Goal: Find specific page/section: Find specific page/section

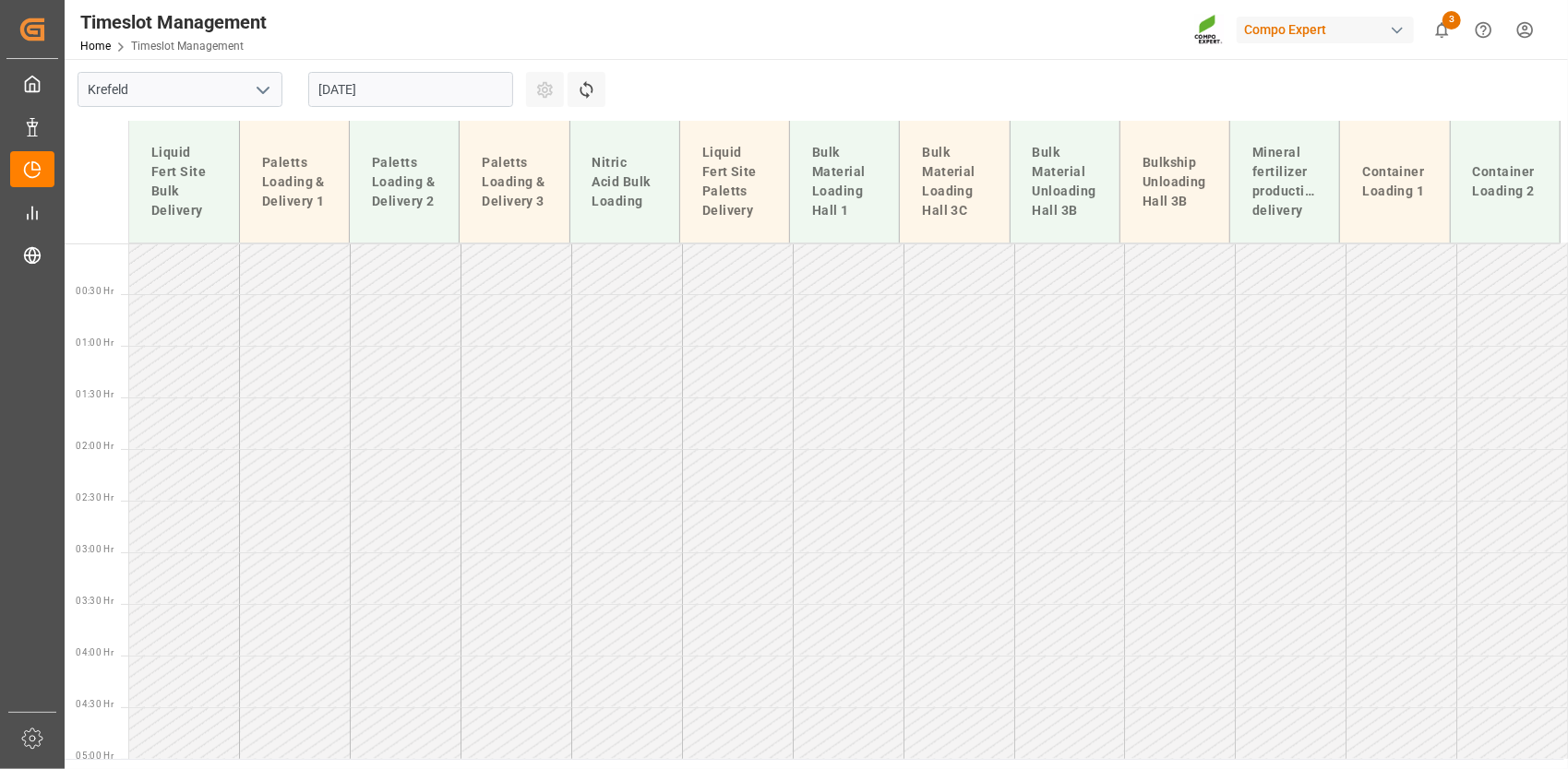
scroll to position [470, 0]
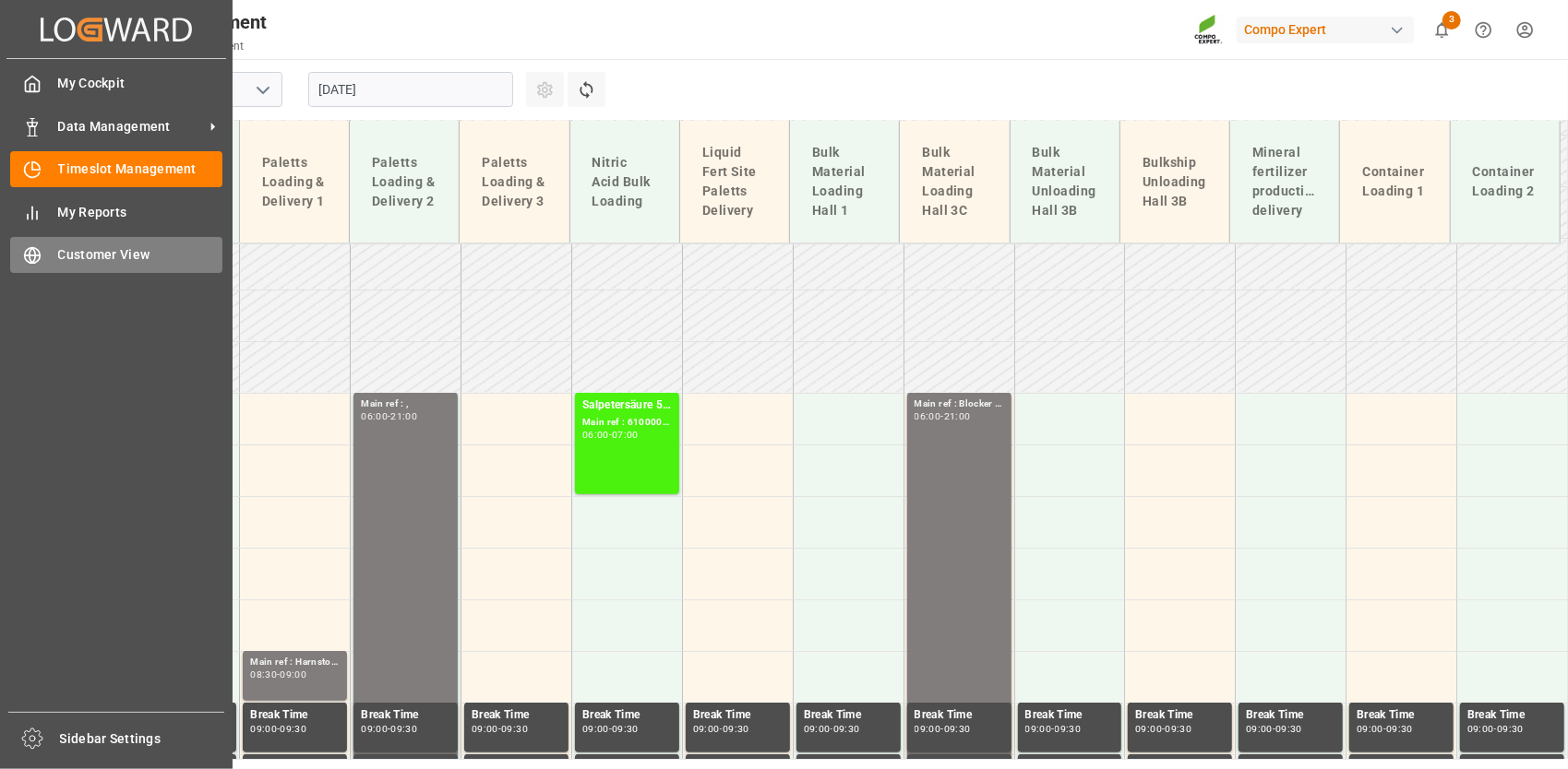
click at [94, 258] on span "Customer View" at bounding box center [141, 255] width 165 height 19
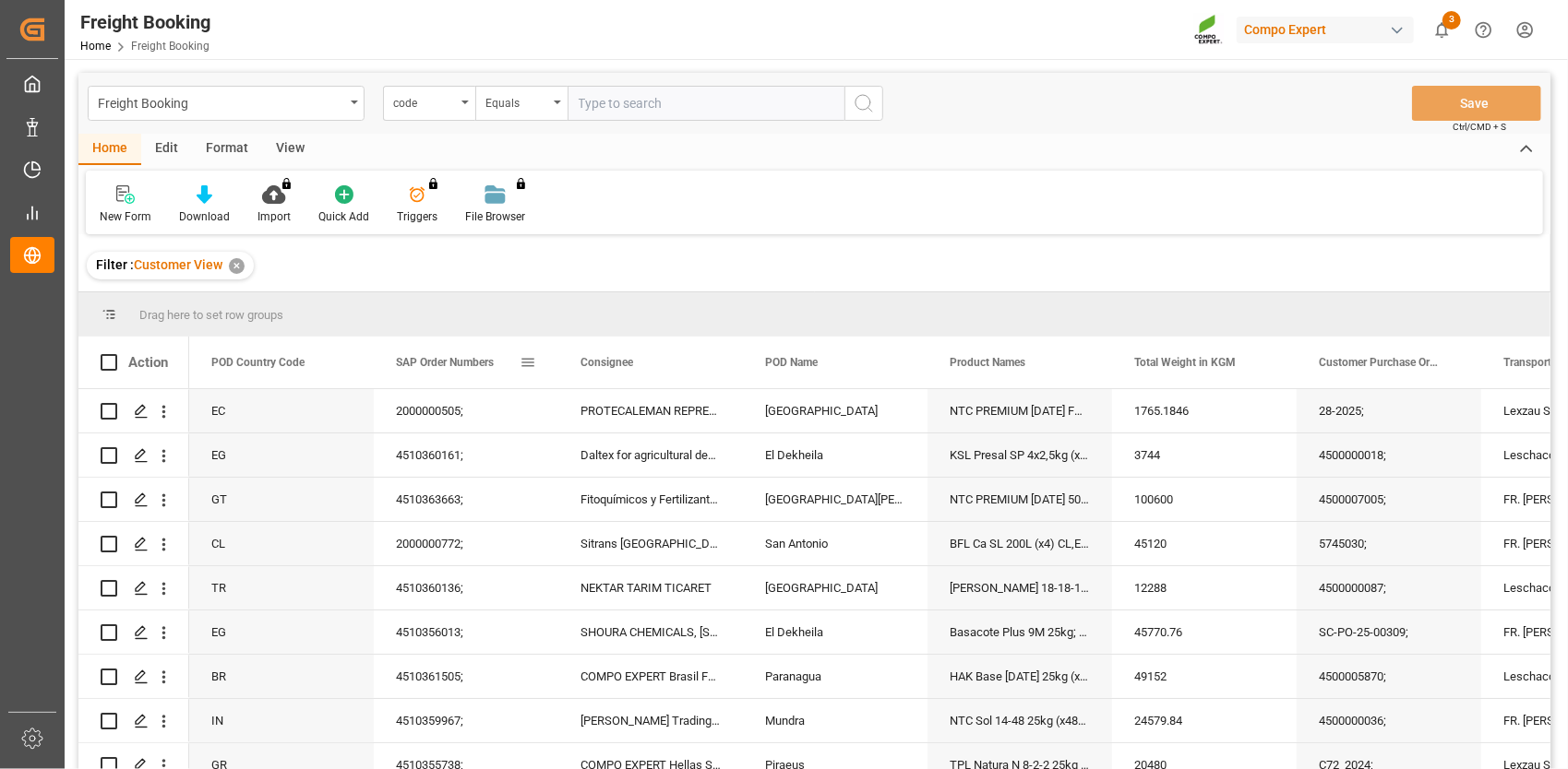
click at [459, 356] on span "SAP Order Numbers" at bounding box center [445, 361] width 98 height 12
click at [527, 363] on span at bounding box center [527, 361] width 16 height 16
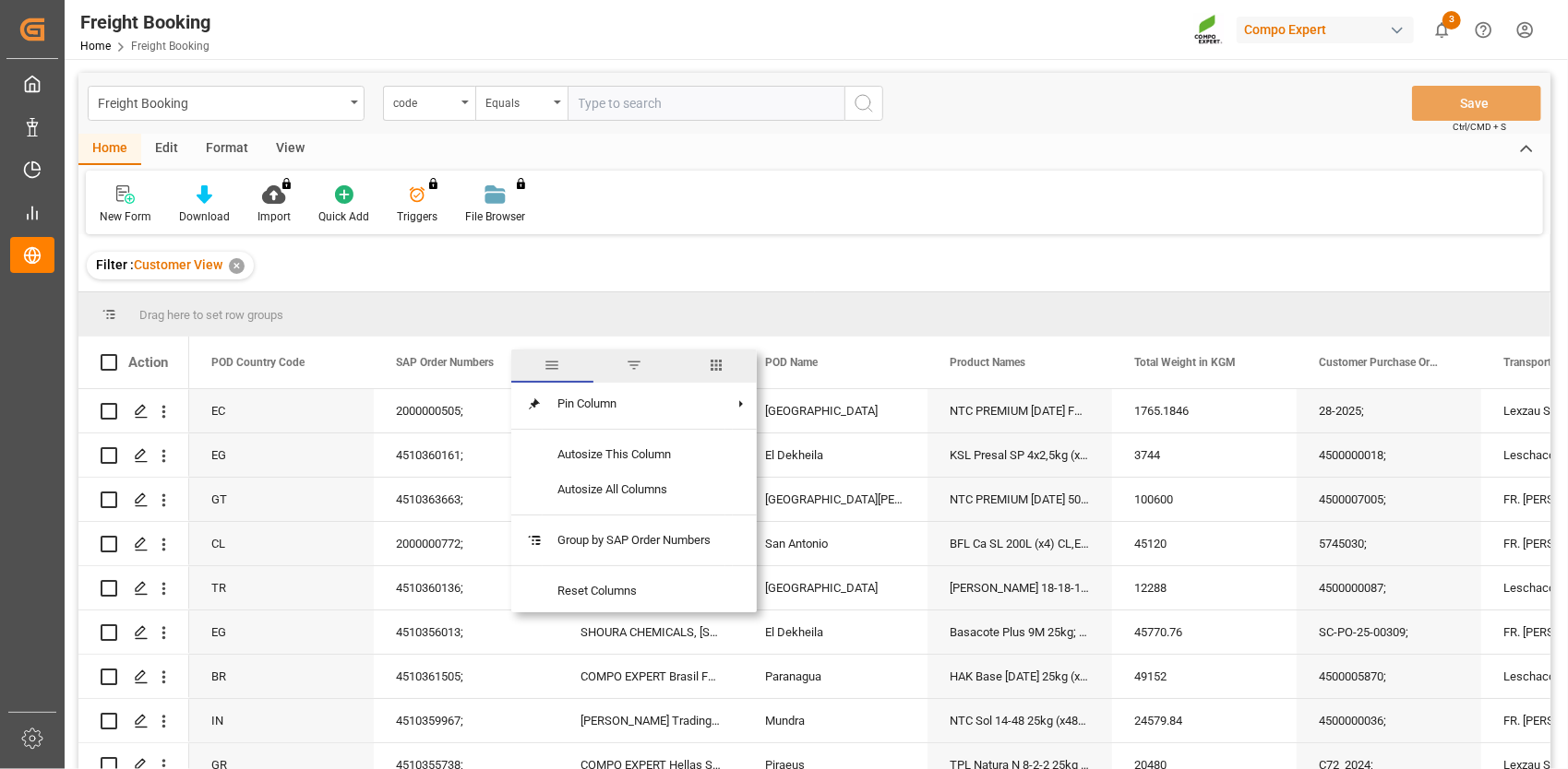
click at [622, 361] on span "filter" at bounding box center [635, 366] width 82 height 34
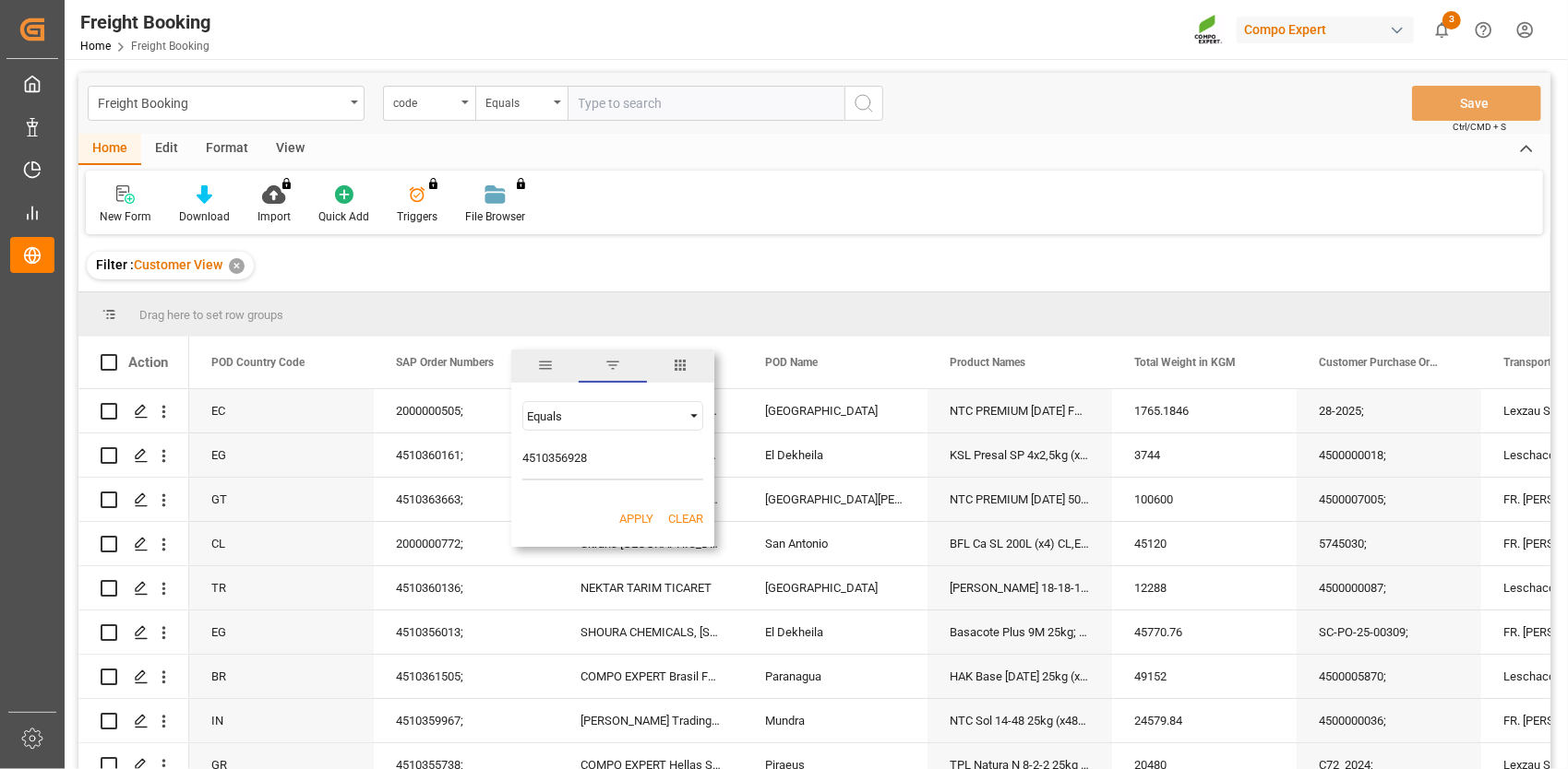
type input "4510356928"
click at [692, 420] on span "Filtering operator" at bounding box center [693, 415] width 16 height 16
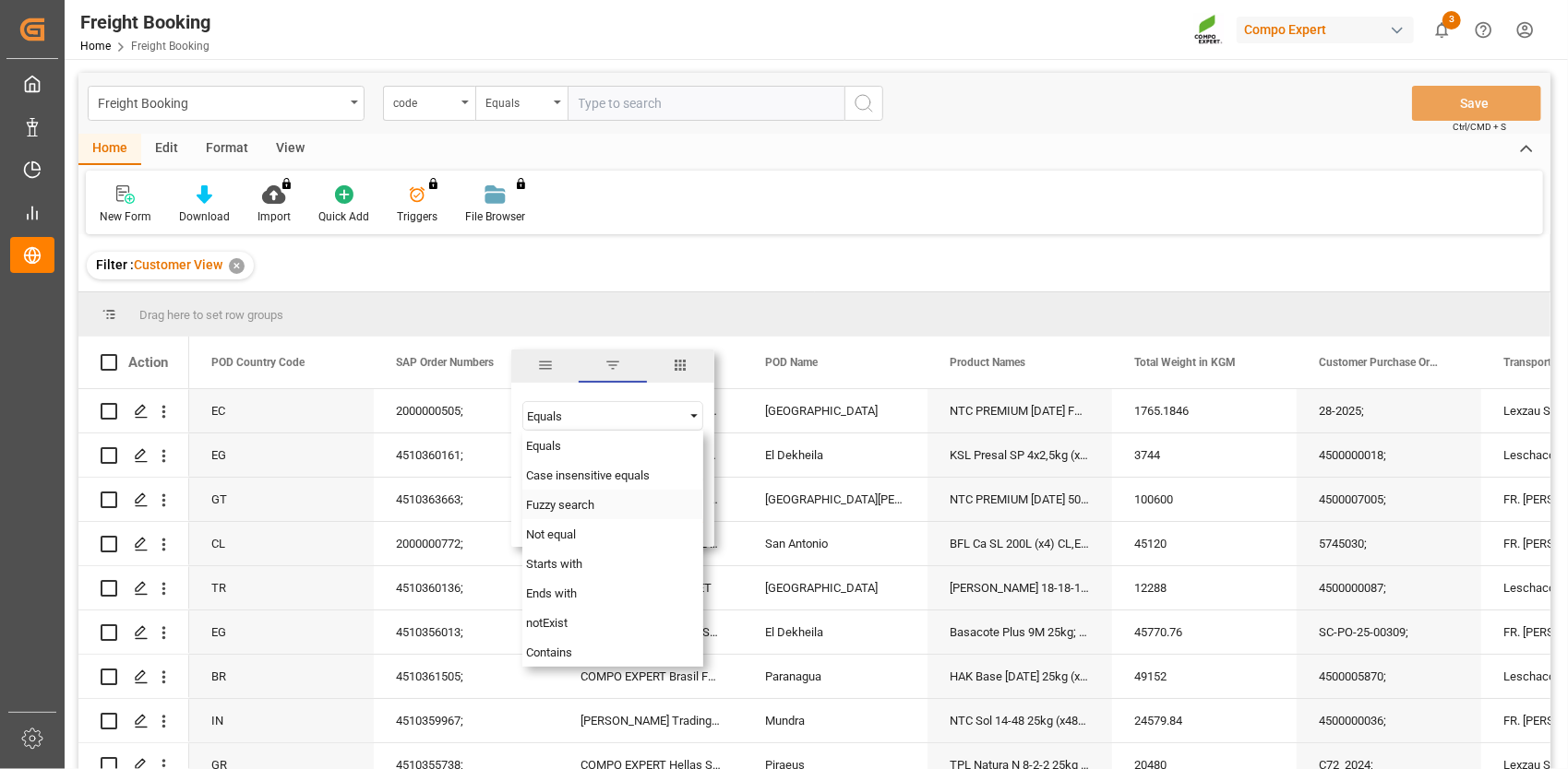
click at [592, 501] on span "Fuzzy search" at bounding box center [559, 505] width 68 height 13
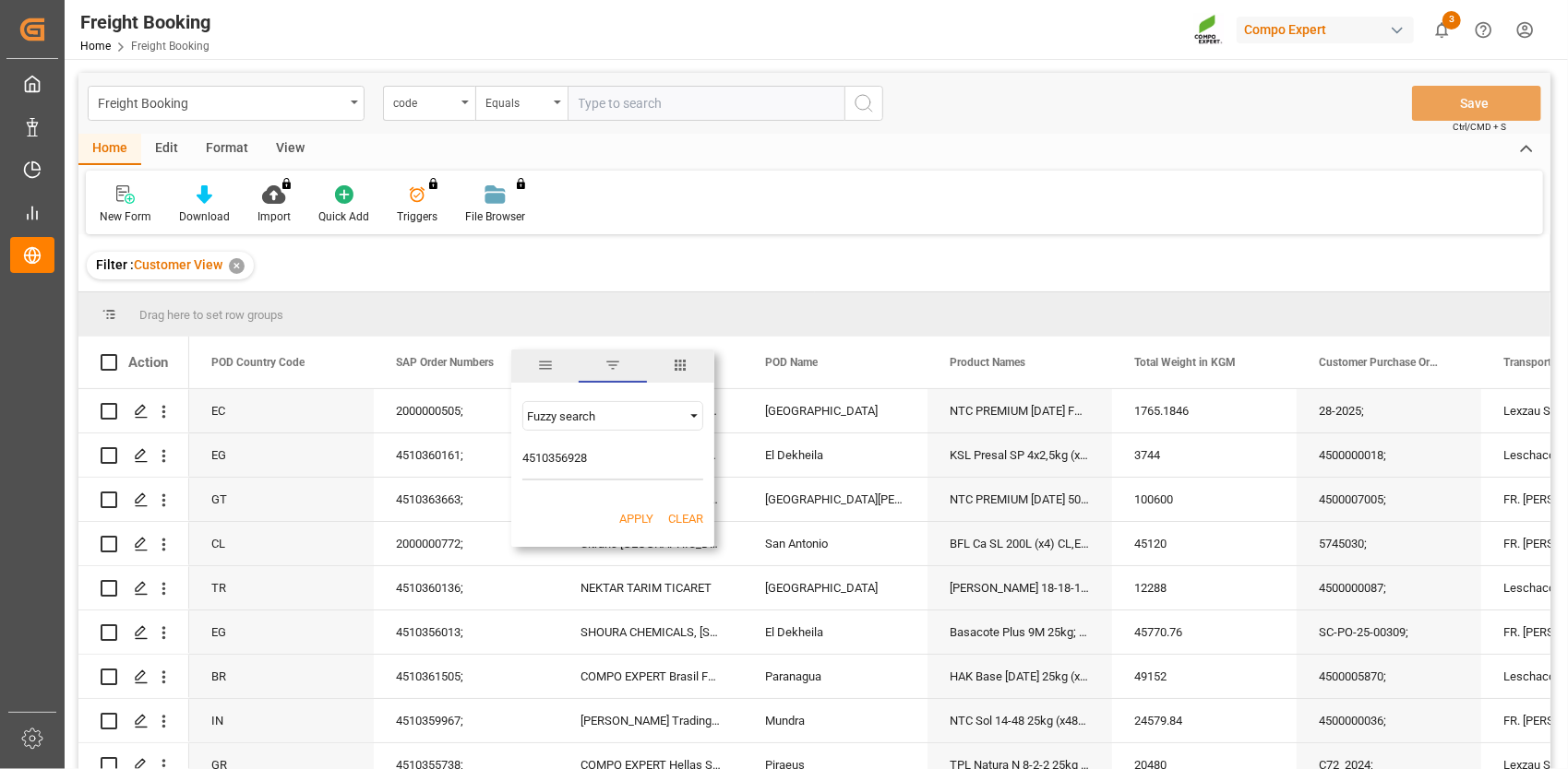
click at [645, 517] on button "Apply" at bounding box center [637, 519] width 35 height 18
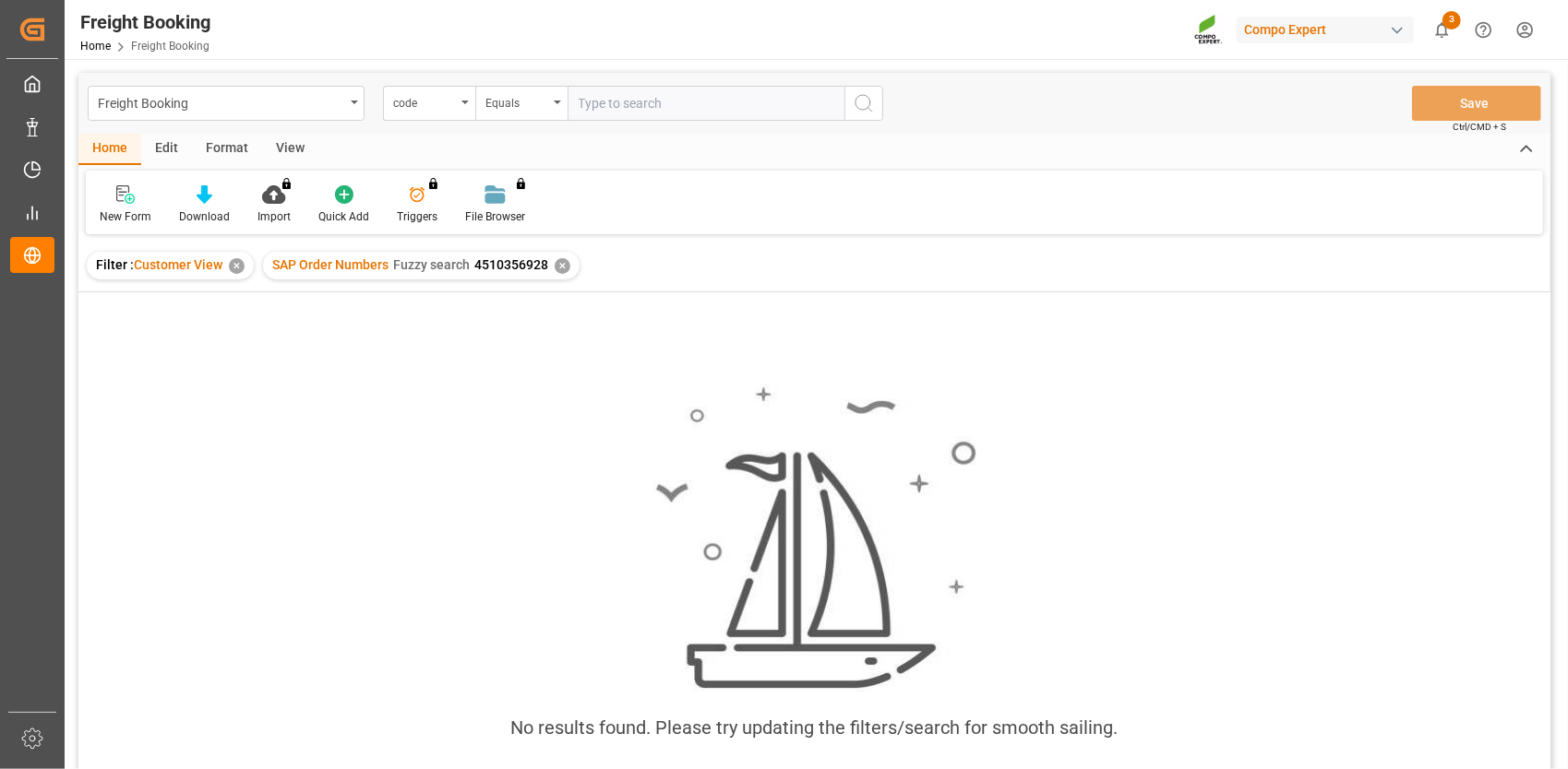
click at [569, 258] on div "SAP Order Numbers Fuzzy search 4510356928 ✕" at bounding box center [421, 266] width 316 height 28
click at [564, 270] on div "✕" at bounding box center [562, 266] width 15 height 15
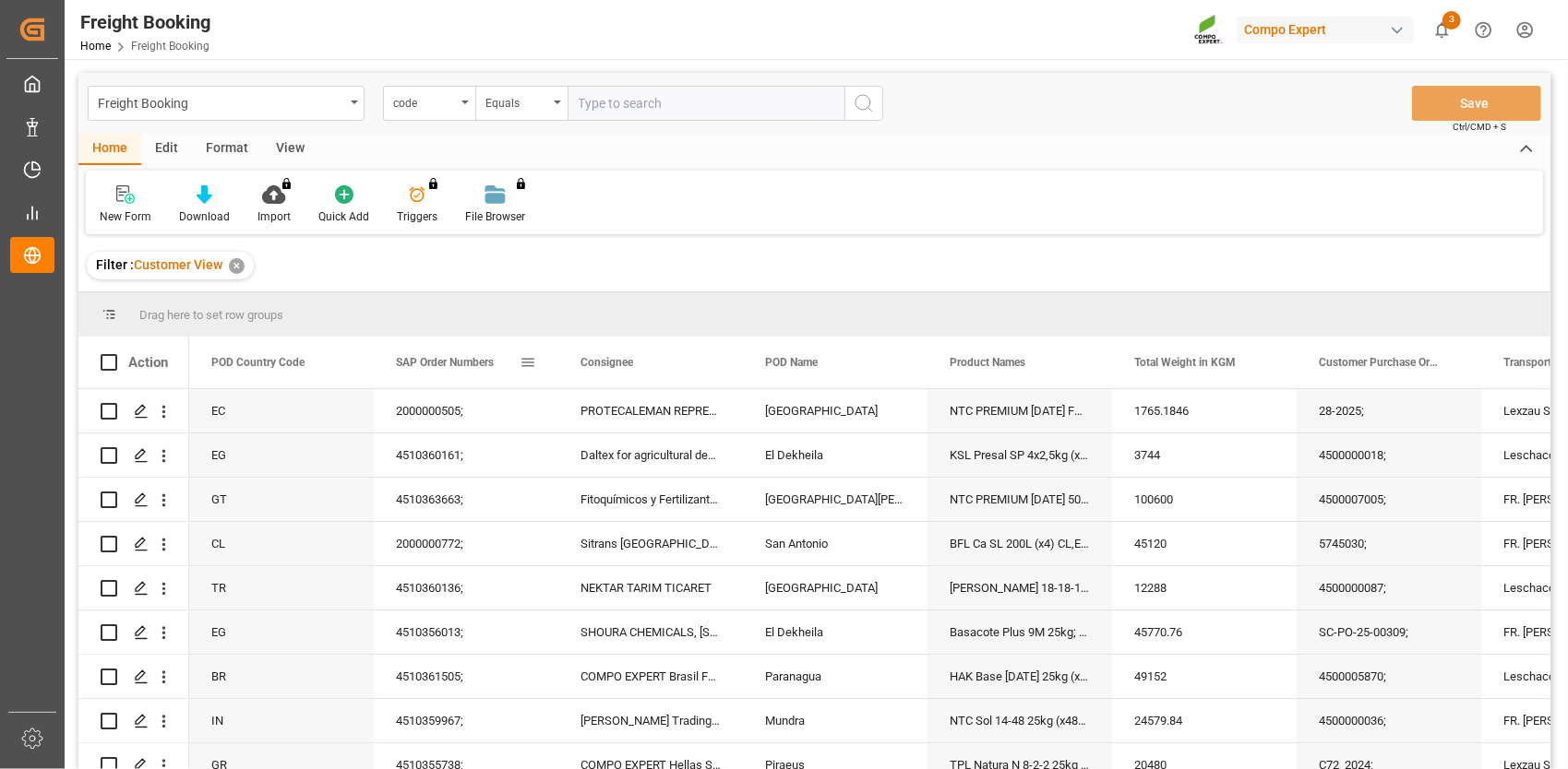
click at [531, 363] on span at bounding box center [527, 361] width 16 height 16
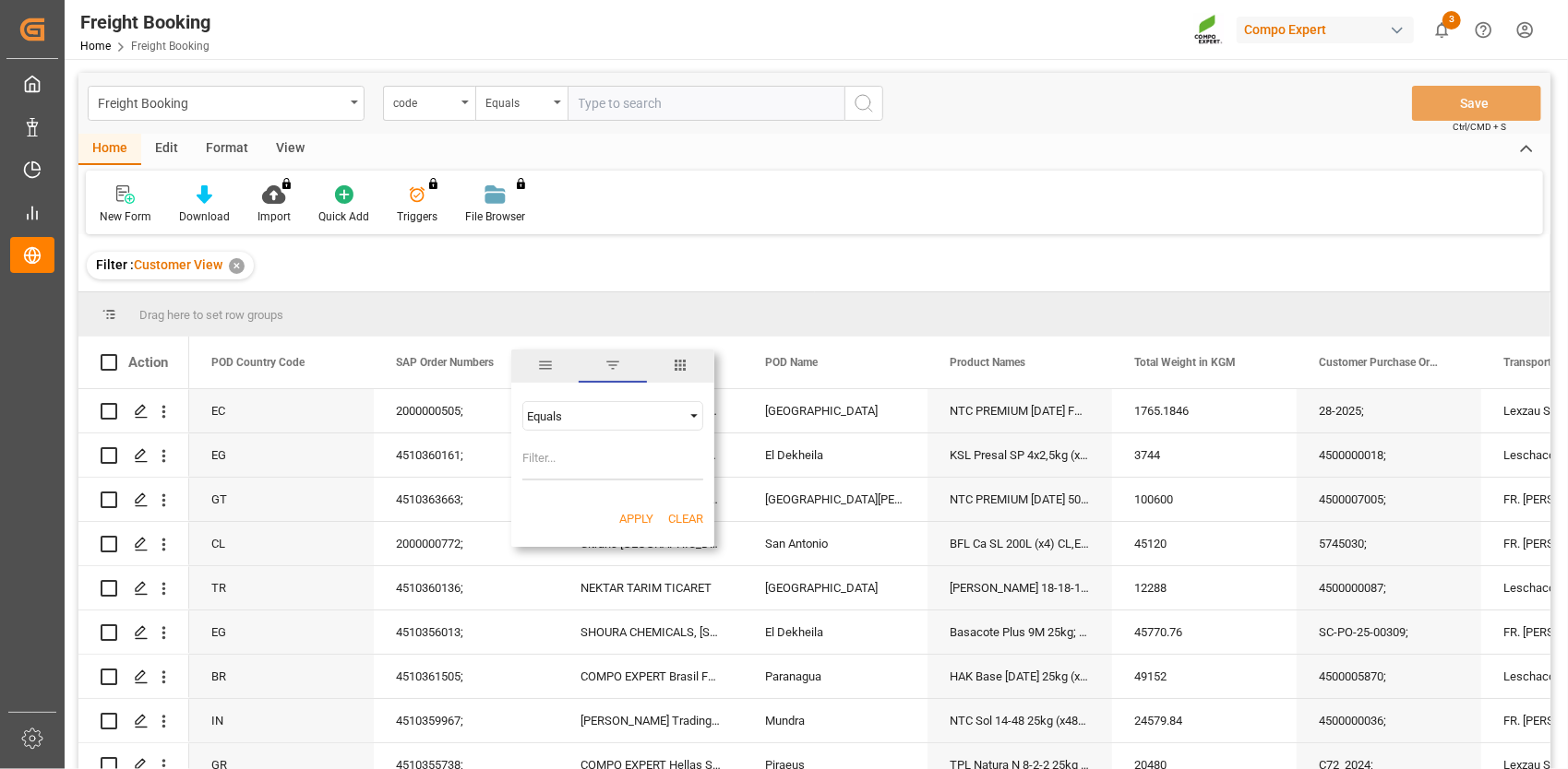
click at [603, 418] on div "Equals" at bounding box center [604, 416] width 155 height 13
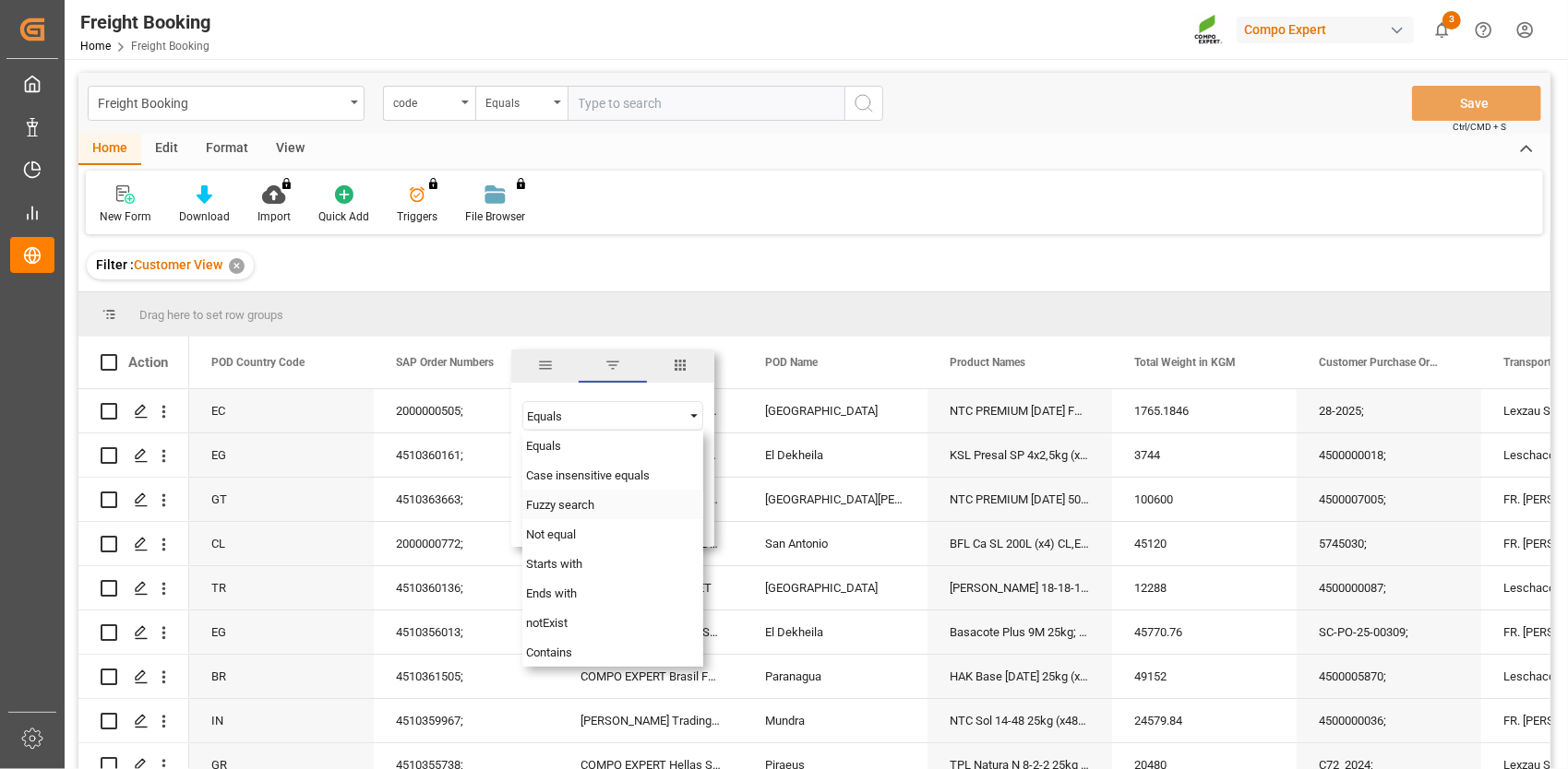
click at [577, 503] on span "Fuzzy search" at bounding box center [559, 505] width 68 height 13
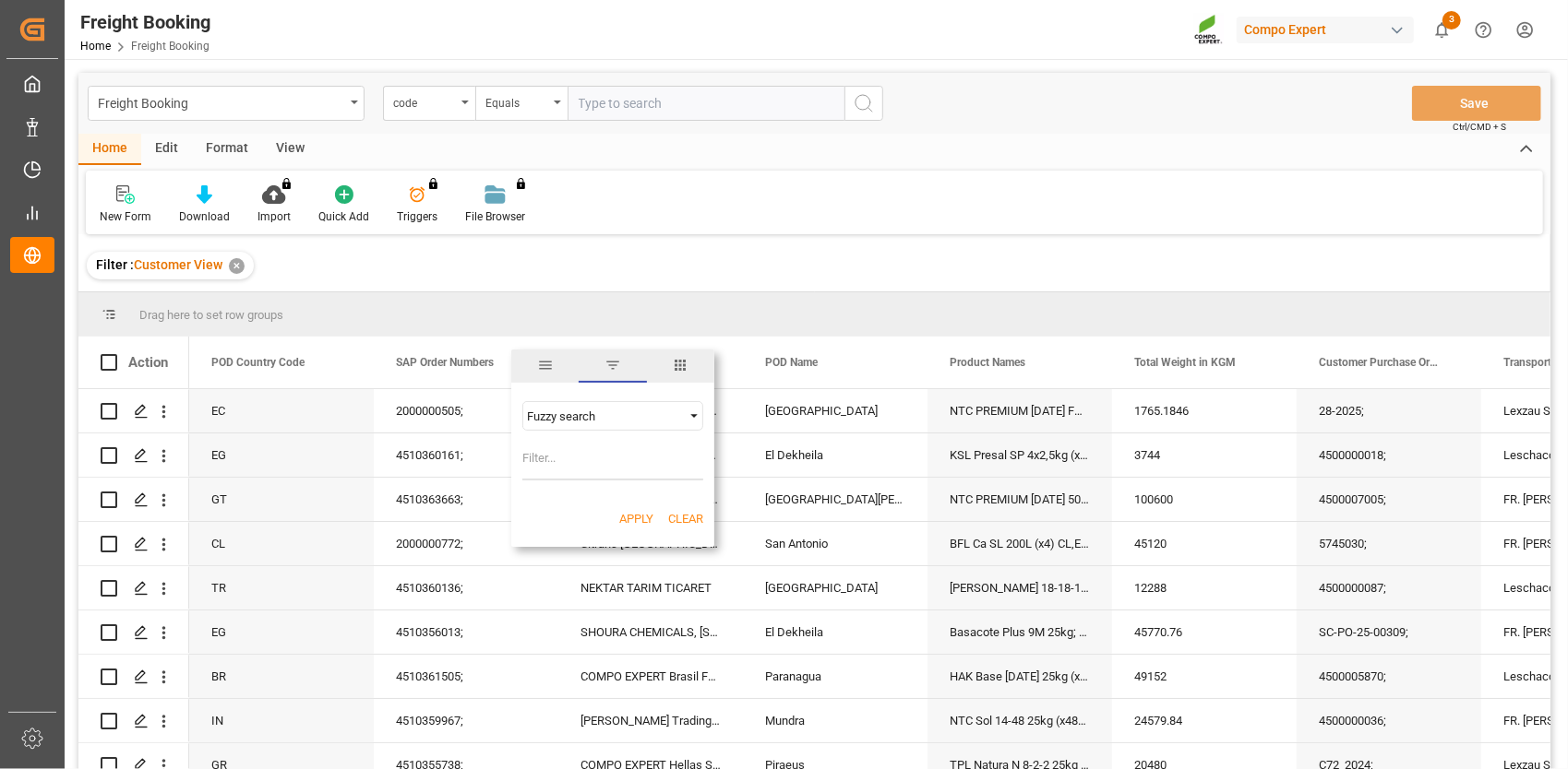
click at [572, 459] on input "Filter Value" at bounding box center [613, 462] width 181 height 36
paste input "4510355569"
type input "4510355569"
click at [647, 519] on button "Apply" at bounding box center [637, 519] width 35 height 18
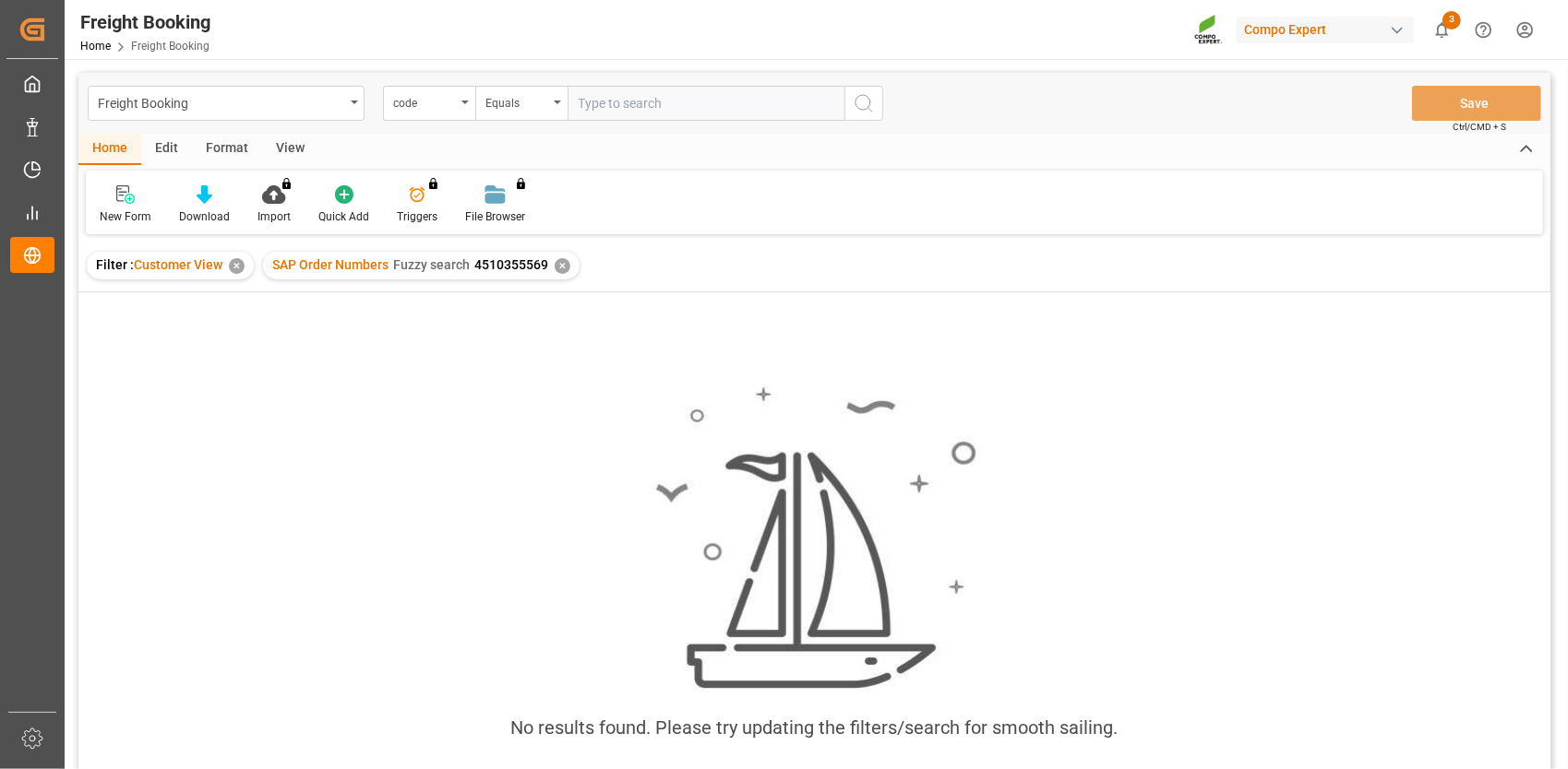
click at [561, 266] on div "✕" at bounding box center [562, 266] width 15 height 15
